Goal: Find contact information: Find contact information

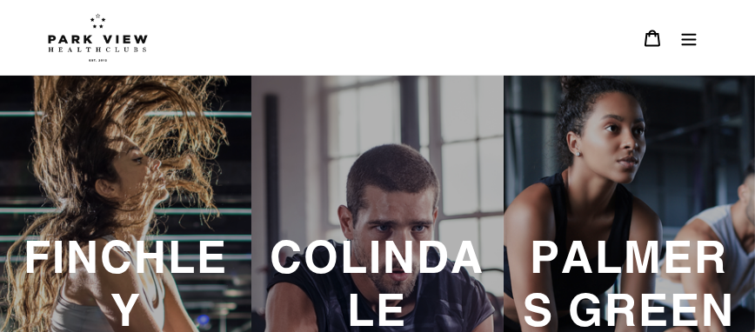
click at [688, 45] on icon "Menu" at bounding box center [688, 39] width 15 height 12
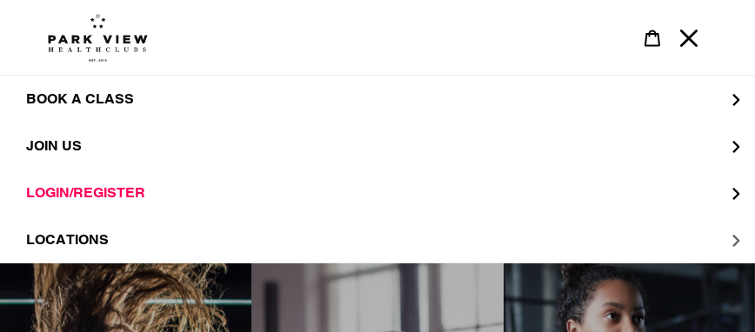
click at [82, 236] on span "LOCATIONS" at bounding box center [67, 239] width 83 height 17
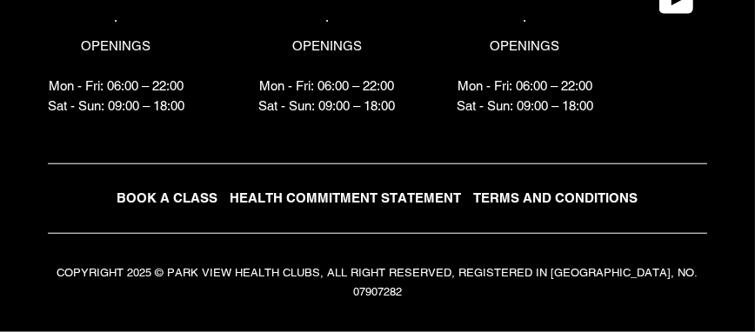
scroll to position [4340, 0]
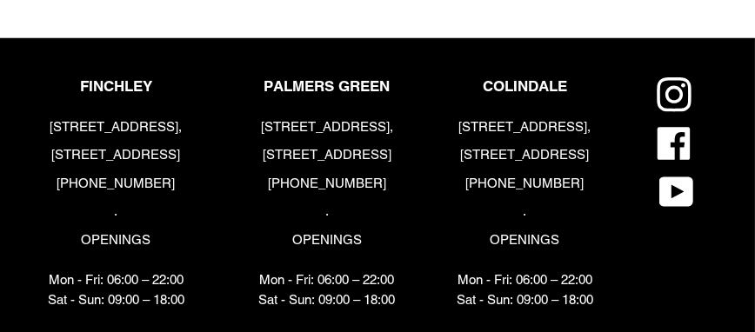
click at [350, 157] on p "[STREET_ADDRESS]" at bounding box center [326, 155] width 136 height 20
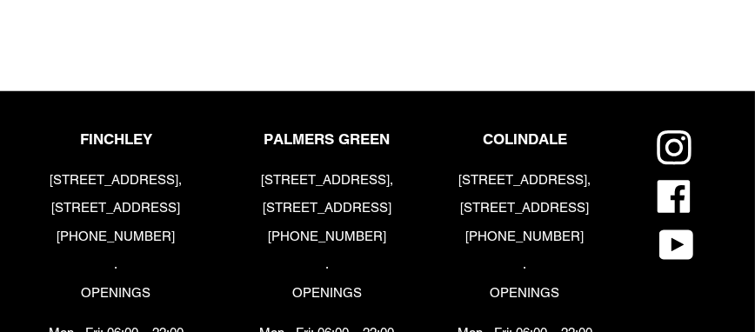
scroll to position [4253, 0]
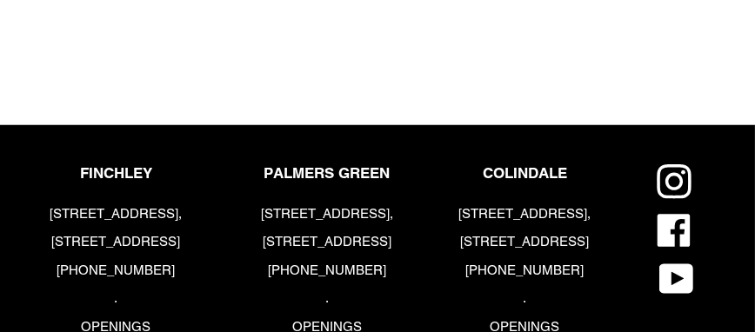
drag, startPoint x: 389, startPoint y: 267, endPoint x: 316, endPoint y: 259, distance: 72.6
click at [316, 259] on div "[STREET_ADDRESS] [PHONE_NUMBER] . OPENINGS Mon - Fri: 06:00 – 22:00 Sat - Sun: …" at bounding box center [326, 300] width 136 height 193
click at [662, 218] on icon at bounding box center [673, 231] width 32 height 32
